Goal: Task Accomplishment & Management: Manage account settings

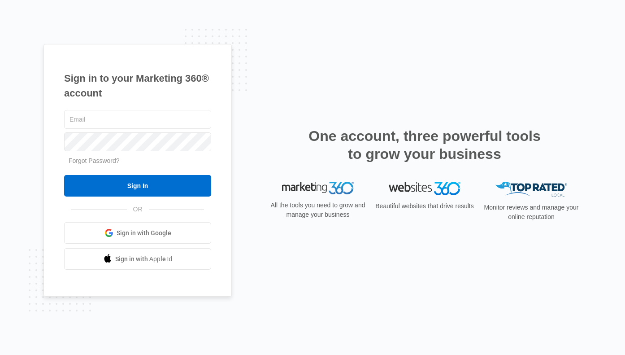
type input "mattweeks@guaranteedroof.com"
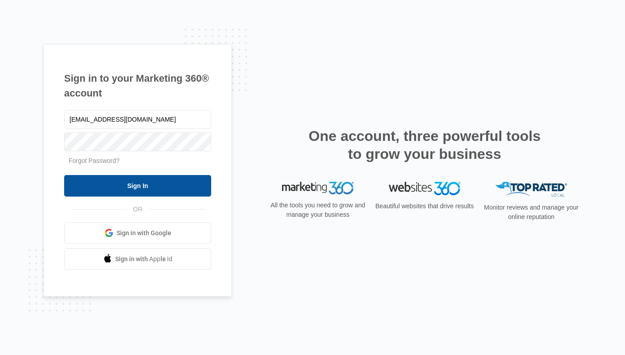
click at [130, 184] on input "Sign In" at bounding box center [137, 186] width 147 height 22
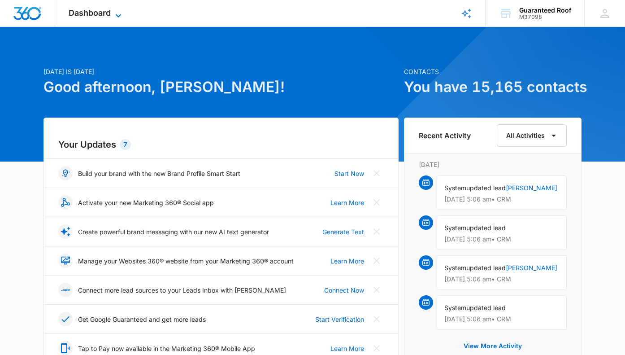
click at [102, 13] on span "Dashboard" at bounding box center [90, 12] width 42 height 9
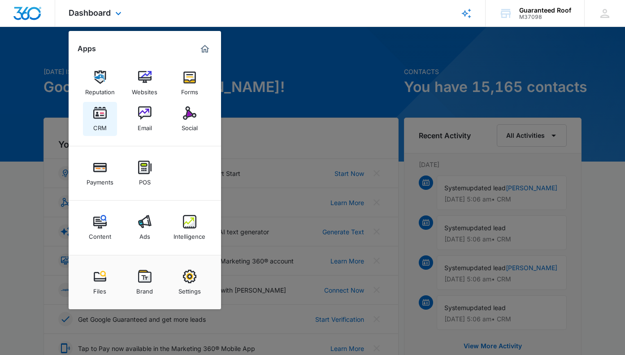
click at [97, 114] on img at bounding box center [99, 112] width 13 height 13
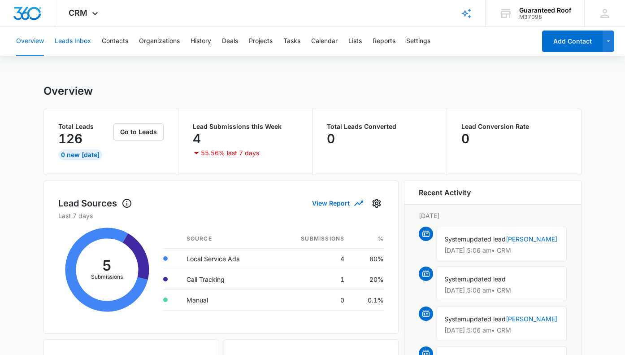
click at [77, 42] on button "Leads Inbox" at bounding box center [73, 41] width 36 height 29
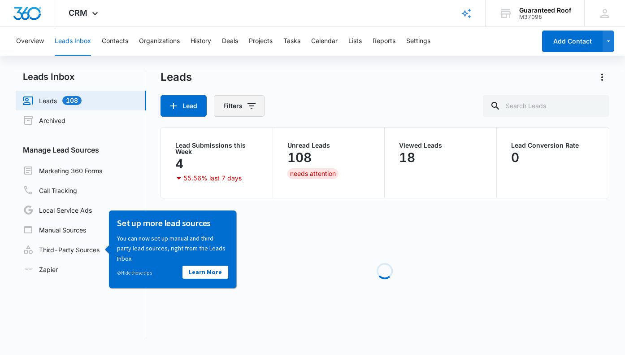
click at [245, 107] on button "Filters" at bounding box center [239, 106] width 51 height 22
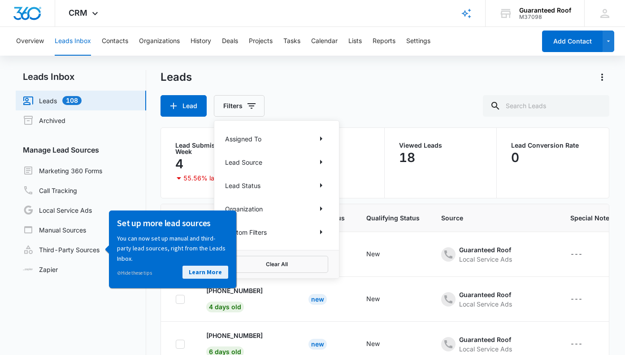
click at [198, 269] on link "Learn More" at bounding box center [205, 271] width 46 height 13
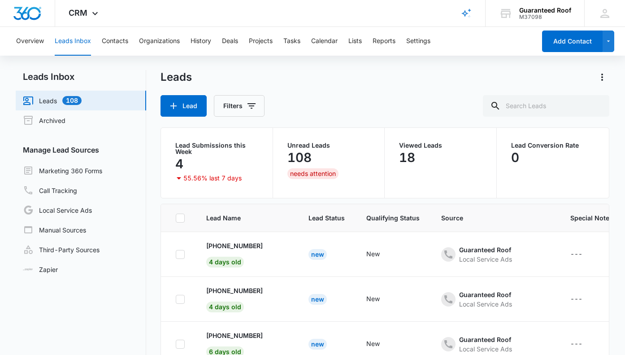
click at [79, 99] on link "Leads 108" at bounding box center [52, 100] width 59 height 11
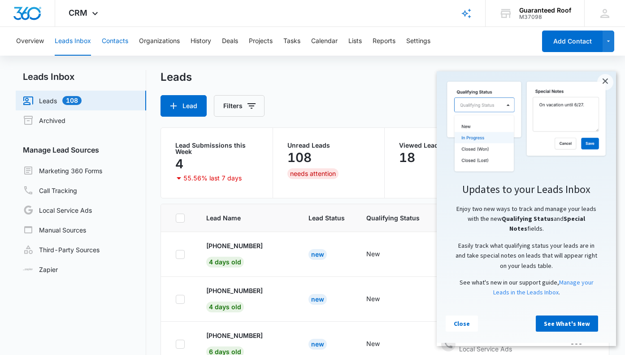
click at [121, 43] on button "Contacts" at bounding box center [115, 41] width 26 height 29
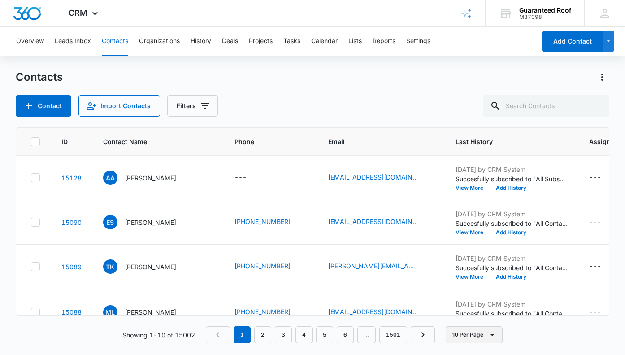
click at [463, 335] on button "10 Per Page" at bounding box center [474, 334] width 57 height 17
click at [464, 309] on div "50 Per Page" at bounding box center [476, 308] width 37 height 6
click at [202, 105] on icon "Filters" at bounding box center [204, 105] width 11 height 11
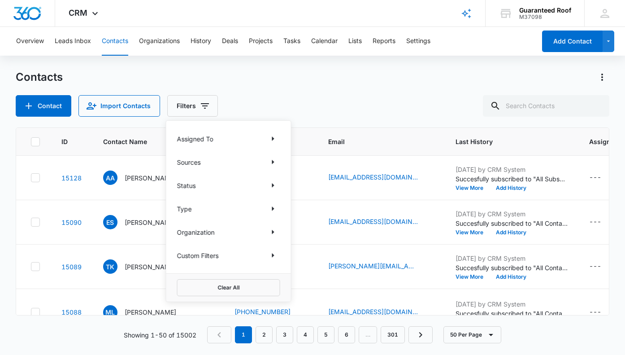
click at [219, 255] on p "Custom Filters" at bounding box center [198, 255] width 42 height 9
click at [271, 251] on icon "Show Custom Filters filters" at bounding box center [273, 255] width 11 height 11
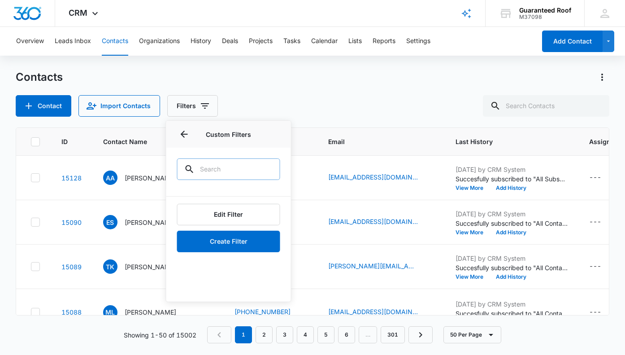
click at [204, 169] on input "text" at bounding box center [228, 169] width 103 height 22
click at [182, 129] on icon "Back" at bounding box center [184, 134] width 11 height 11
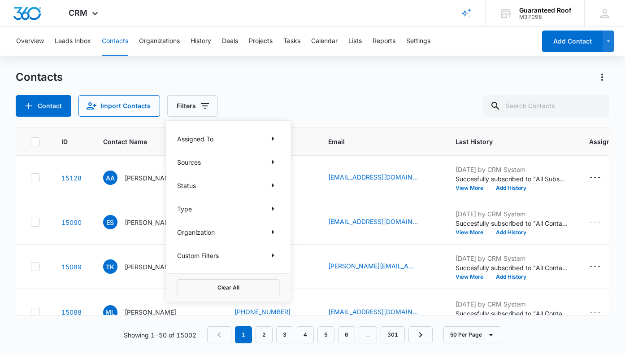
click at [258, 135] on div "Assigned To" at bounding box center [228, 138] width 103 height 14
click at [276, 139] on icon "Show Assigned To filters" at bounding box center [273, 138] width 11 height 11
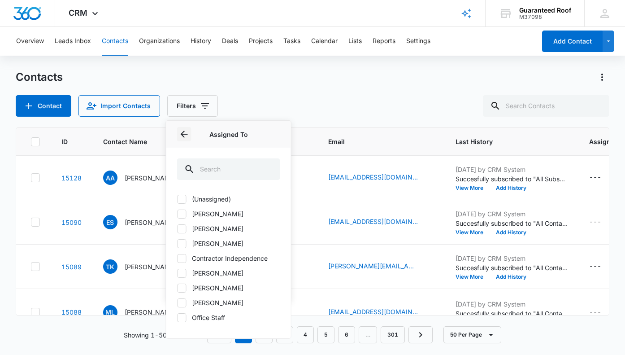
click at [181, 134] on icon "Back" at bounding box center [184, 134] width 11 height 11
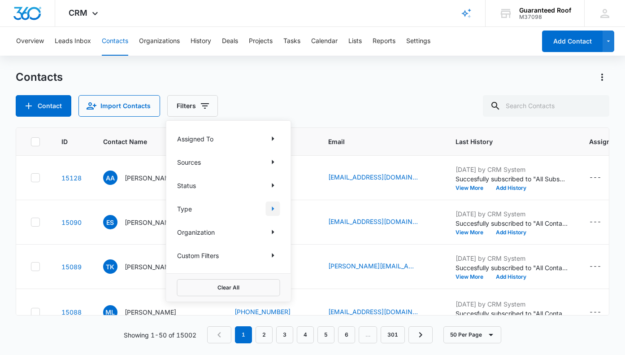
click at [270, 212] on icon "Show Type filters" at bounding box center [273, 208] width 11 height 11
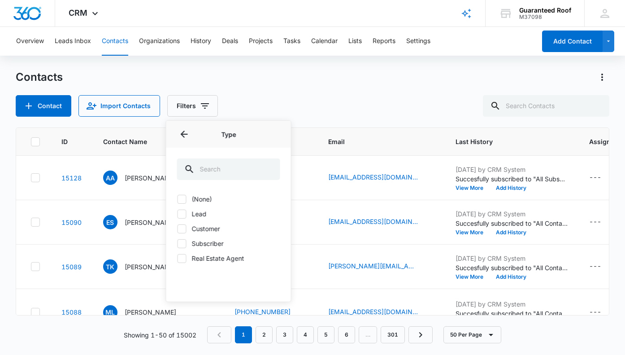
click at [182, 209] on label "Lead" at bounding box center [228, 213] width 103 height 9
click at [178, 213] on input "Lead" at bounding box center [177, 213] width 0 height 0
checkbox input "true"
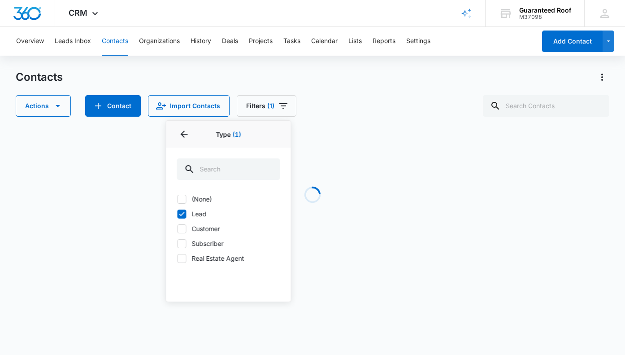
click at [185, 230] on icon at bounding box center [182, 229] width 8 height 8
click at [178, 229] on input "Customer" at bounding box center [177, 228] width 0 height 0
checkbox input "true"
click at [190, 136] on button "Back" at bounding box center [184, 134] width 14 height 14
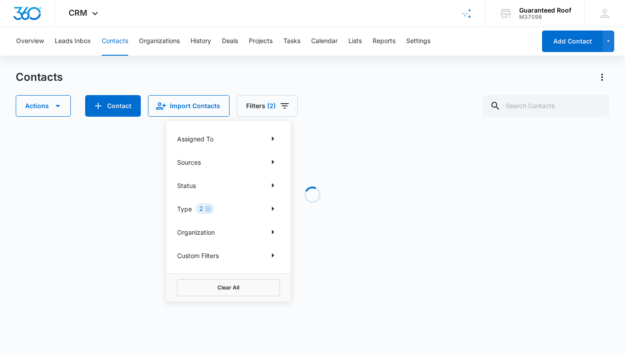
click at [346, 111] on div "Actions Contact Import Contacts Filters (2) Assigned To Sources Status Type 2 O…" at bounding box center [313, 106] width 594 height 22
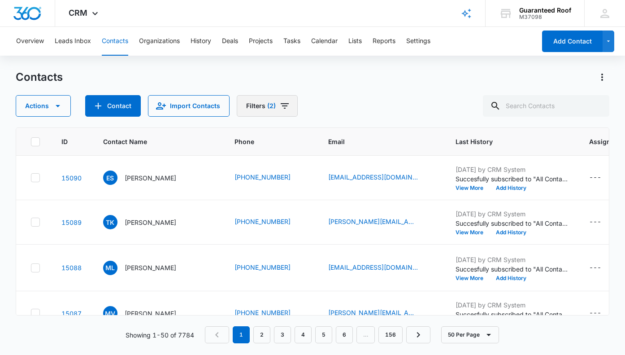
click at [286, 105] on icon "Filters" at bounding box center [284, 105] width 11 height 11
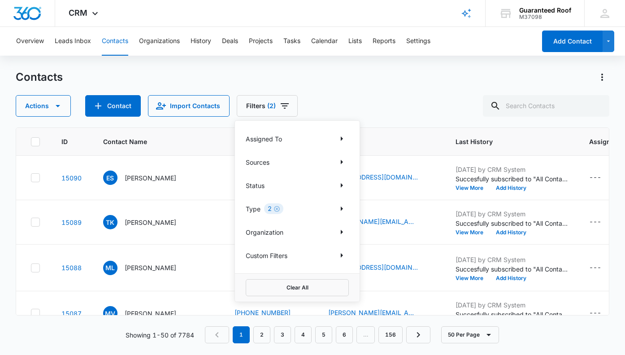
click at [283, 258] on p "Custom Filters" at bounding box center [267, 255] width 42 height 9
click at [338, 253] on icon "Show Custom Filters filters" at bounding box center [341, 255] width 11 height 11
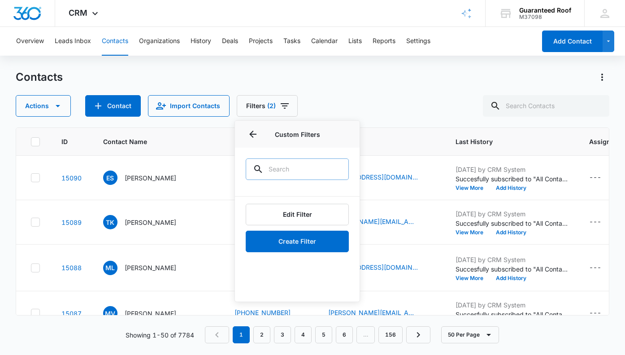
click at [312, 173] on input "text" at bounding box center [297, 169] width 103 height 22
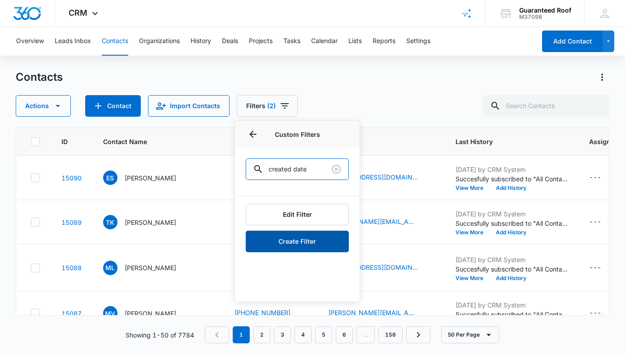
type input "created date"
click at [299, 239] on button "Create Filter" at bounding box center [297, 241] width 103 height 22
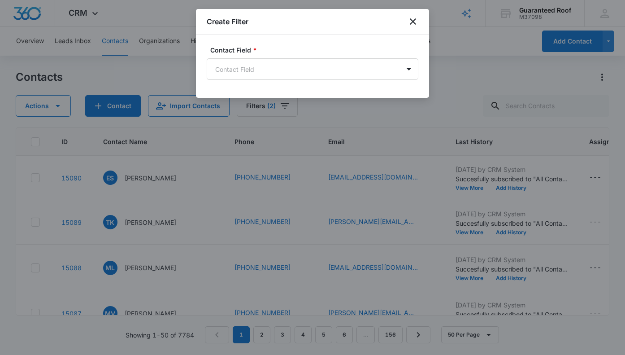
click at [313, 80] on form "Contact Field * Contact Field" at bounding box center [313, 66] width 212 height 42
click at [313, 75] on body "CRM Apps Reputation Websites Forms CRM Email Social Payments POS Content Ads In…" at bounding box center [312, 177] width 625 height 355
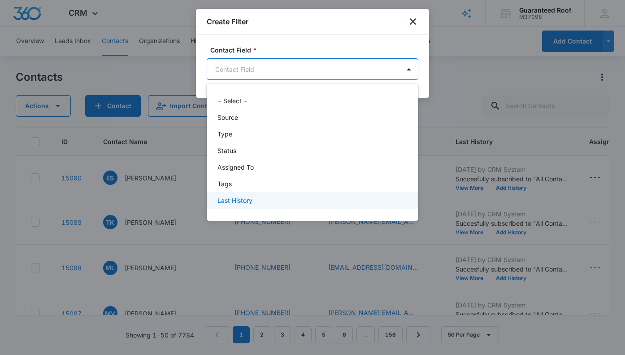
click at [282, 207] on div "Last History" at bounding box center [313, 200] width 212 height 17
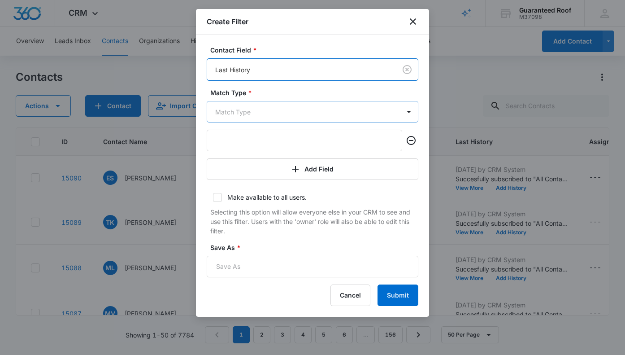
click at [316, 115] on body "CRM Apps Reputation Websites Forms CRM Email Social Payments POS Content Ads In…" at bounding box center [312, 177] width 625 height 355
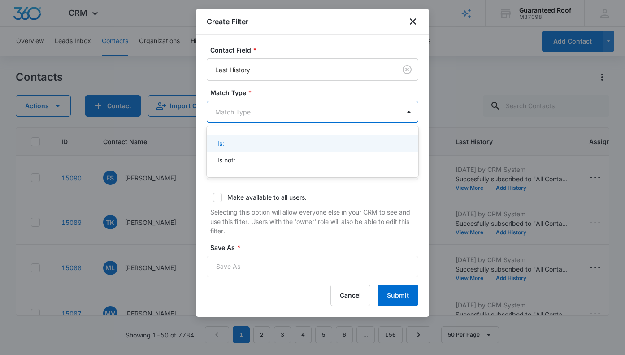
click at [316, 114] on div at bounding box center [312, 177] width 625 height 355
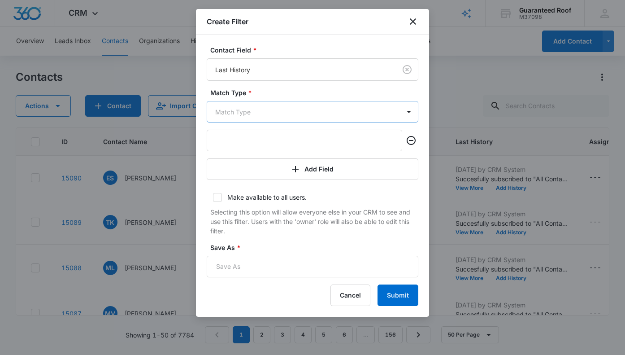
click at [319, 110] on body "CRM Apps Reputation Websites Forms CRM Email Social Payments POS Content Ads In…" at bounding box center [312, 177] width 625 height 355
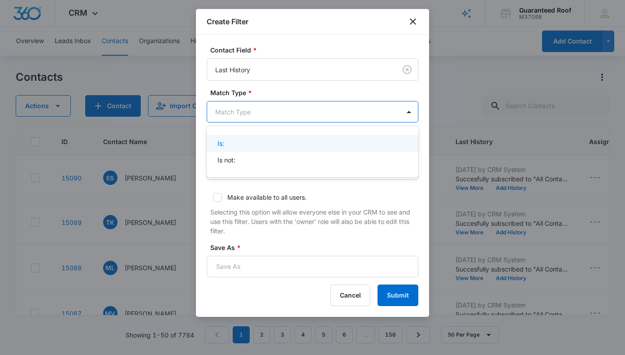
click at [283, 141] on div "Is:" at bounding box center [311, 143] width 188 height 9
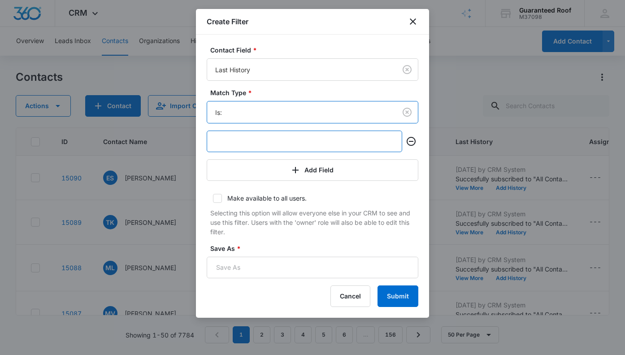
click at [295, 142] on input "text" at bounding box center [304, 141] width 195 height 22
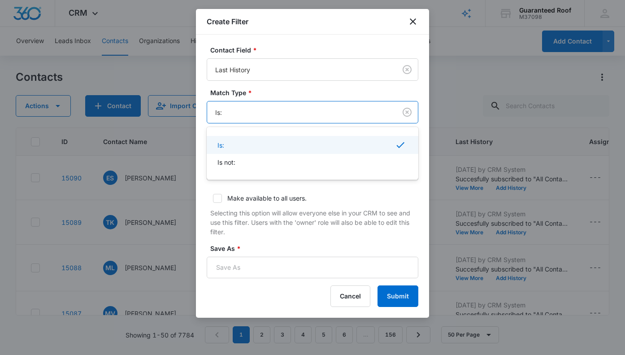
click at [325, 114] on body "CRM Apps Reputation Websites Forms CRM Email Social Payments POS Content Ads In…" at bounding box center [312, 177] width 625 height 355
click at [311, 158] on div "Is not:" at bounding box center [311, 161] width 188 height 9
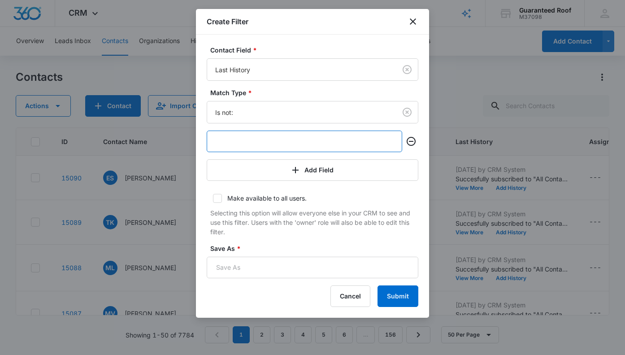
click at [310, 143] on input "text" at bounding box center [304, 141] width 195 height 22
type input "[DATE]"
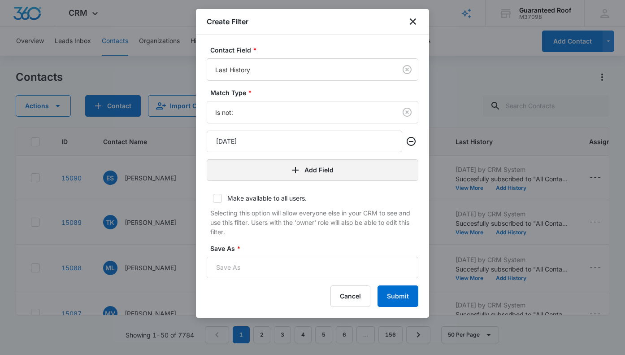
click at [304, 174] on button "Add Field" at bounding box center [313, 170] width 212 height 22
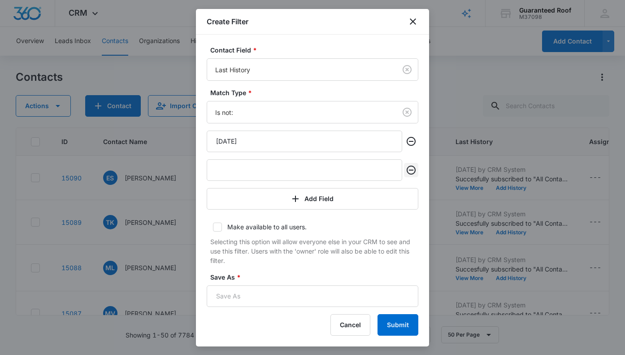
click at [414, 169] on icon "Remove" at bounding box center [411, 170] width 11 height 11
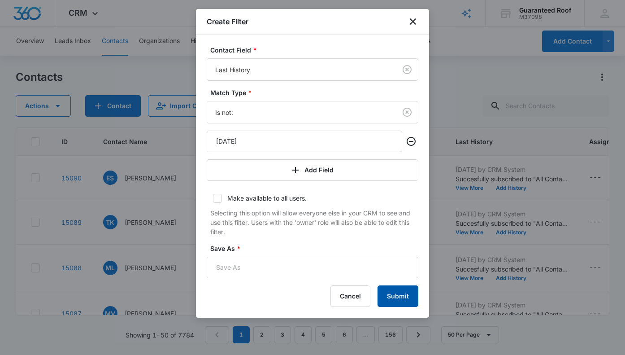
click at [395, 300] on button "Submit" at bounding box center [397, 296] width 41 height 22
click at [323, 268] on input "Save As *" at bounding box center [313, 267] width 212 height 22
click at [414, 14] on div "Create Filter" at bounding box center [312, 22] width 233 height 26
click at [414, 25] on icon "close" at bounding box center [413, 21] width 11 height 11
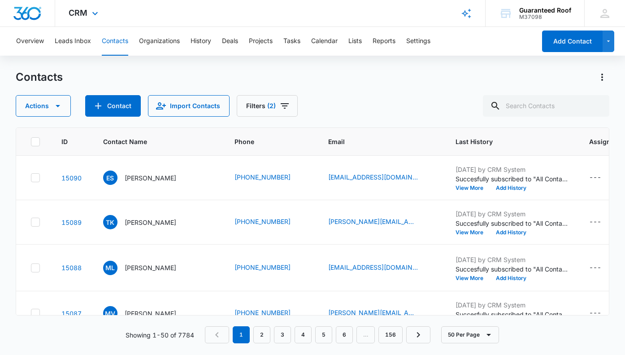
click at [466, 15] on icon "Brand Profile Wizard" at bounding box center [466, 13] width 11 height 11
